Goal: Task Accomplishment & Management: Manage account settings

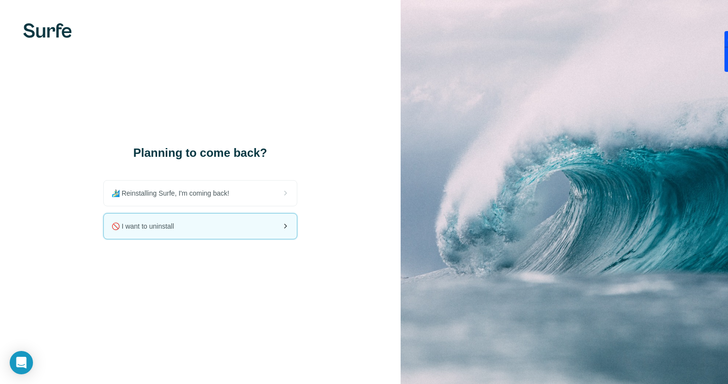
click at [240, 224] on div "🚫 I want to uninstall" at bounding box center [200, 225] width 193 height 25
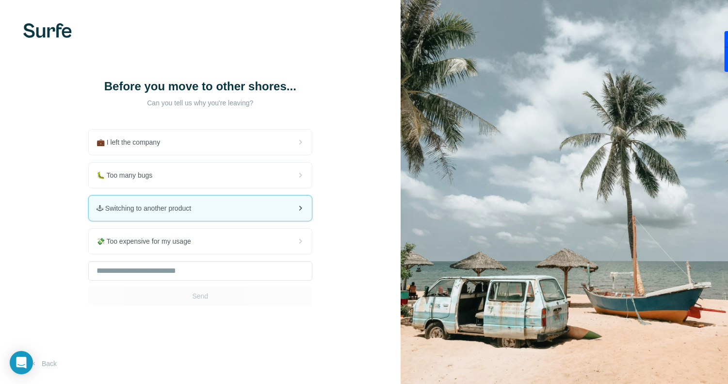
click at [223, 210] on div "🕹 Switching to another product" at bounding box center [200, 207] width 223 height 25
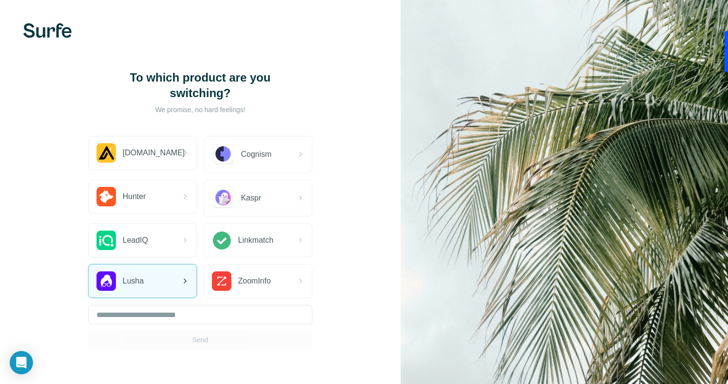
click at [139, 286] on span "Lusha" at bounding box center [133, 281] width 21 height 12
